Goal: Task Accomplishment & Management: Use online tool/utility

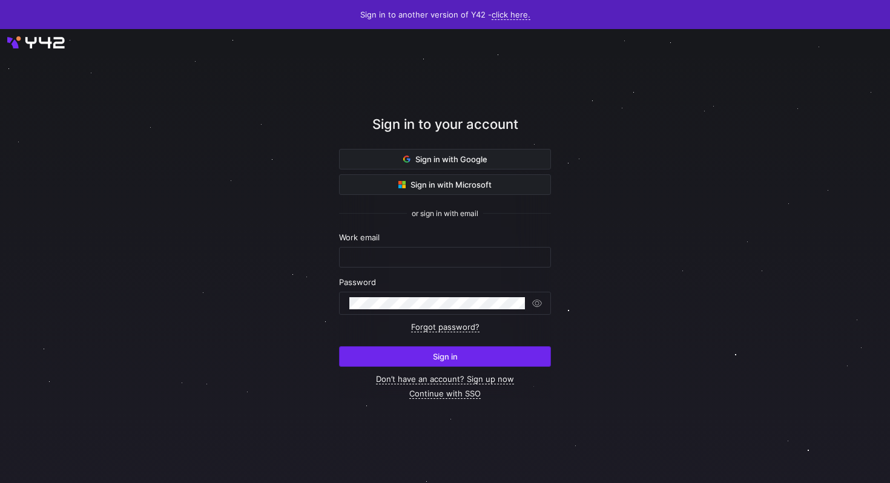
type input "[PERSON_NAME][EMAIL_ADDRESS][DOMAIN_NAME]"
click at [365, 366] on span "submit" at bounding box center [445, 356] width 211 height 19
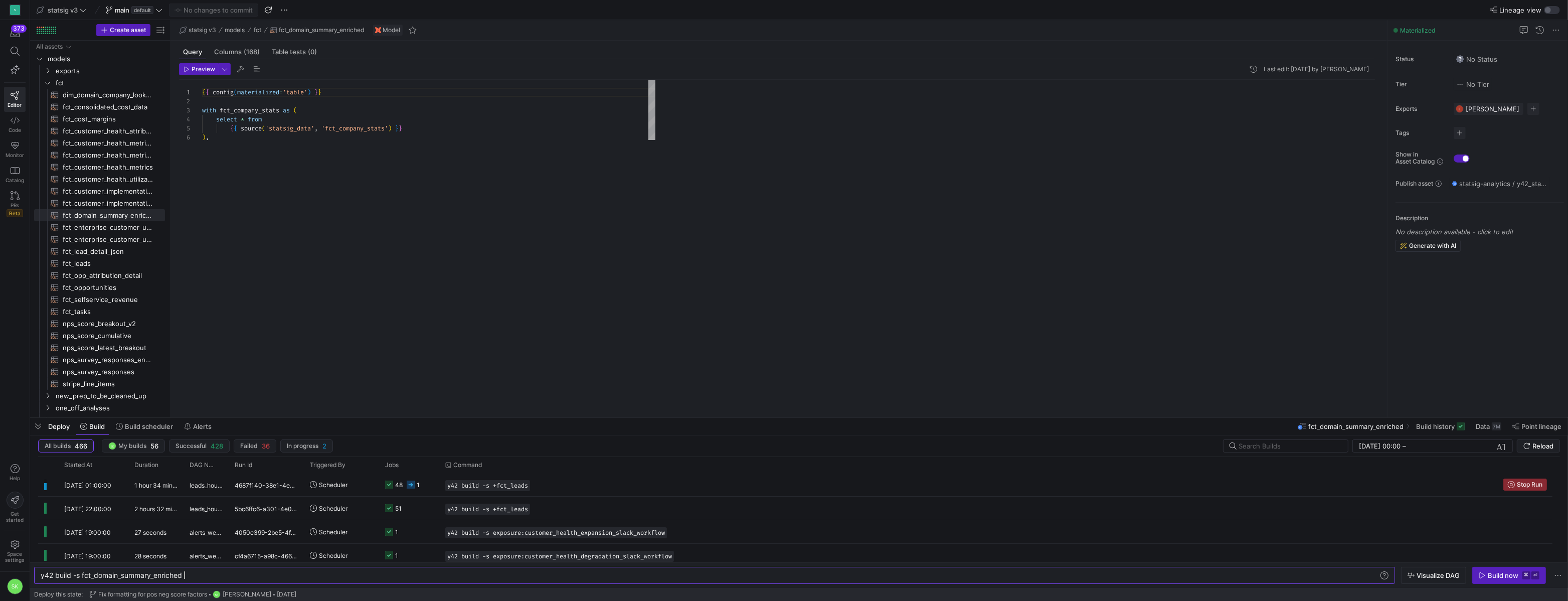
scroll to position [90, 0]
